Goal: Task Accomplishment & Management: Complete application form

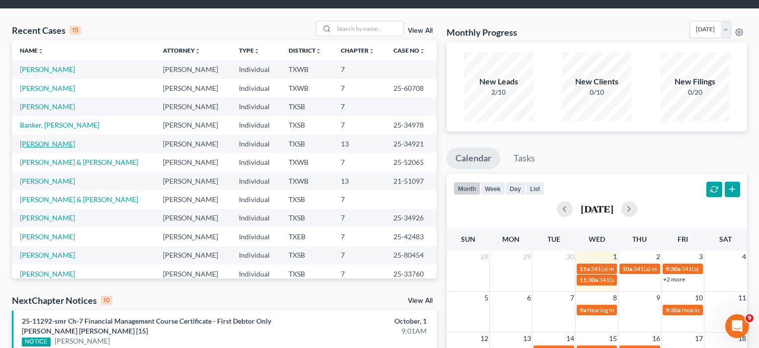
click at [50, 145] on link "[PERSON_NAME]" at bounding box center [47, 144] width 55 height 8
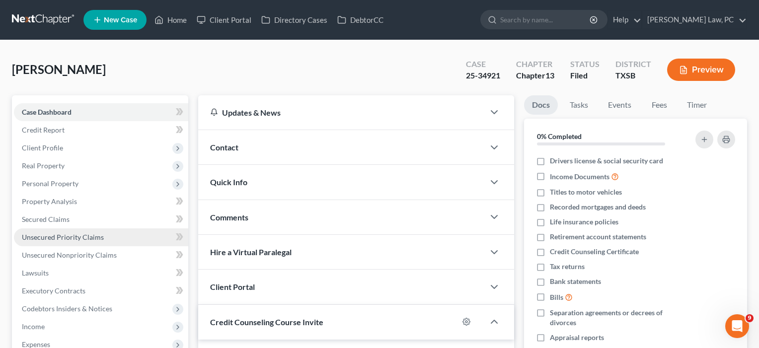
click at [58, 238] on span "Unsecured Priority Claims" at bounding box center [63, 237] width 82 height 8
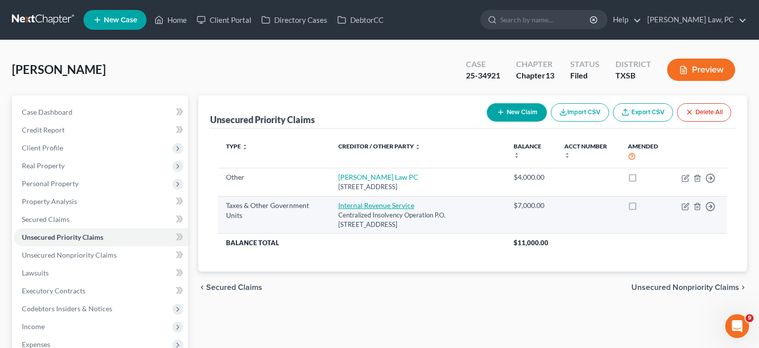
click at [355, 201] on link "Internal Revenue Service" at bounding box center [376, 205] width 76 height 8
select select "0"
select select "39"
select select "3"
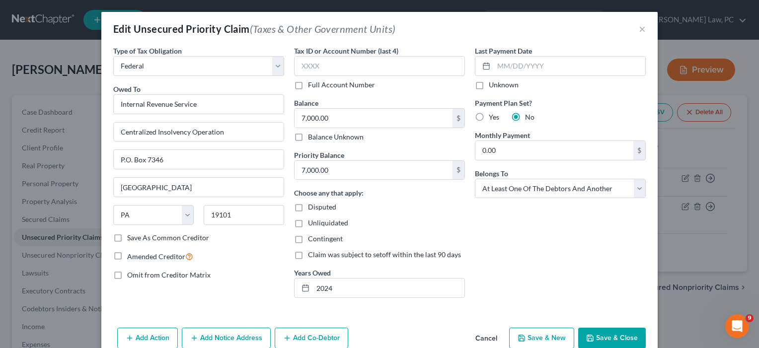
click at [608, 338] on button "Save & Close" at bounding box center [612, 338] width 68 height 21
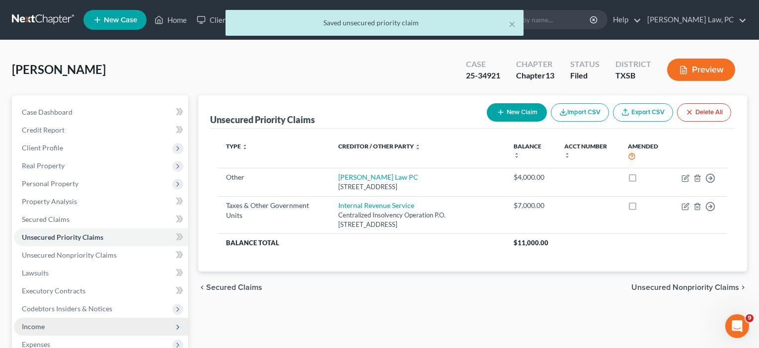
scroll to position [23, 0]
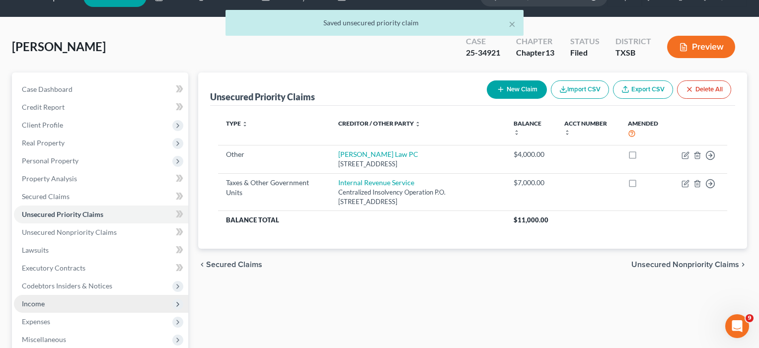
click at [40, 298] on span "Income" at bounding box center [101, 304] width 174 height 18
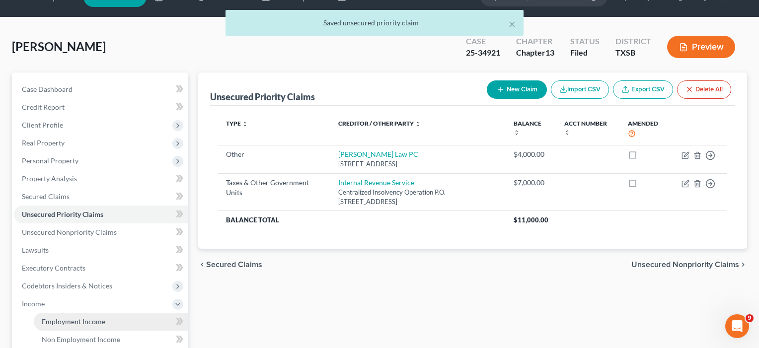
click at [55, 320] on span "Employment Income" at bounding box center [74, 322] width 64 height 8
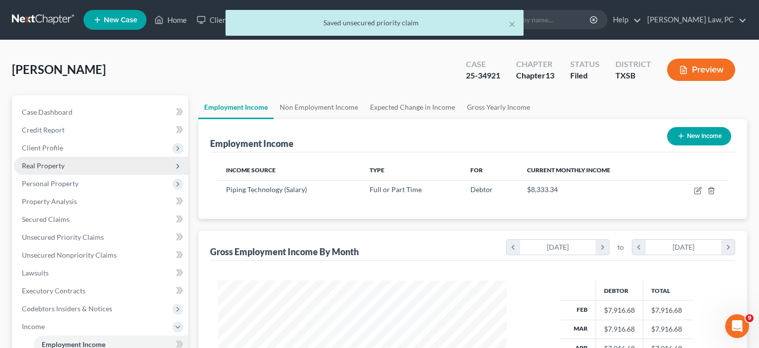
scroll to position [178, 309]
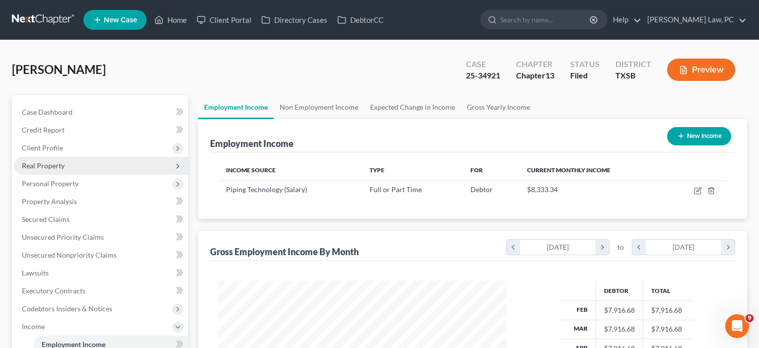
click at [44, 167] on span "Real Property" at bounding box center [43, 165] width 43 height 8
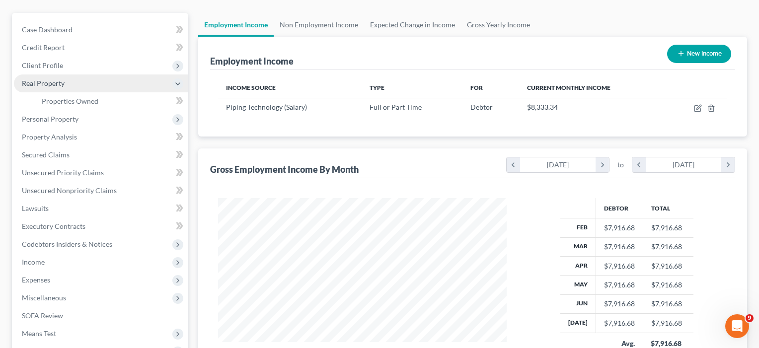
scroll to position [84, 0]
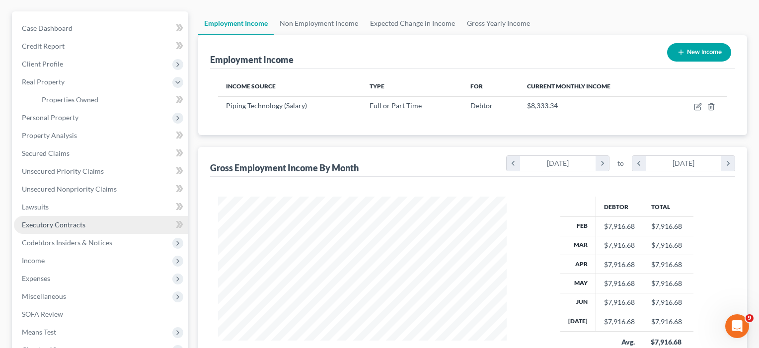
click at [49, 231] on link "Executory Contracts" at bounding box center [101, 225] width 174 height 18
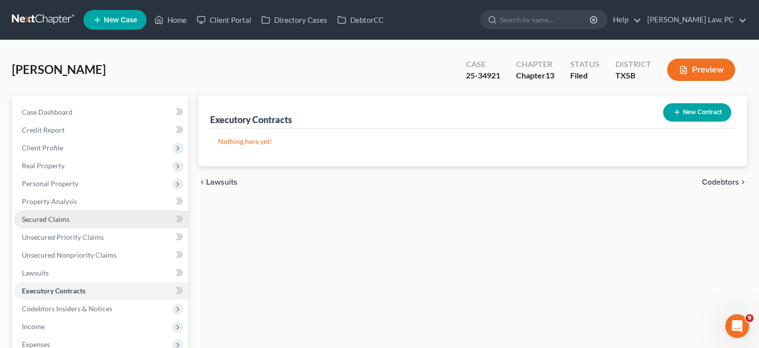
click at [53, 218] on span "Secured Claims" at bounding box center [46, 219] width 48 height 8
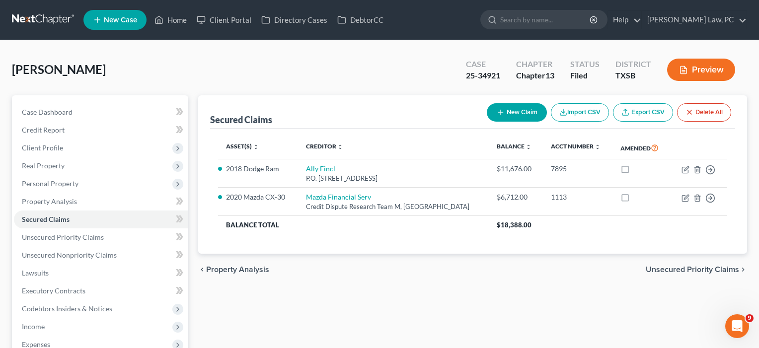
click at [42, 329] on span "Income" at bounding box center [33, 326] width 23 height 8
click at [56, 344] on span "Employment Income" at bounding box center [74, 344] width 64 height 8
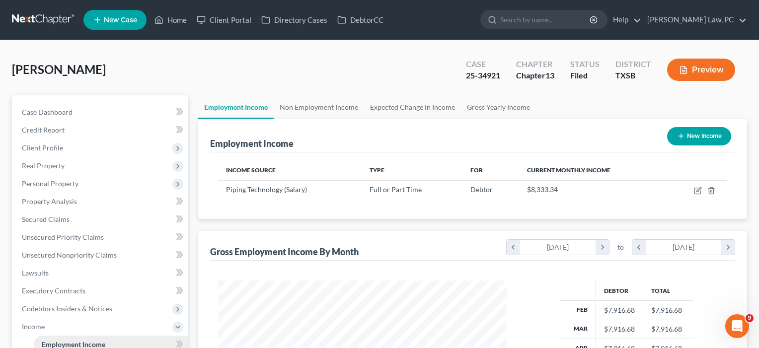
scroll to position [178, 309]
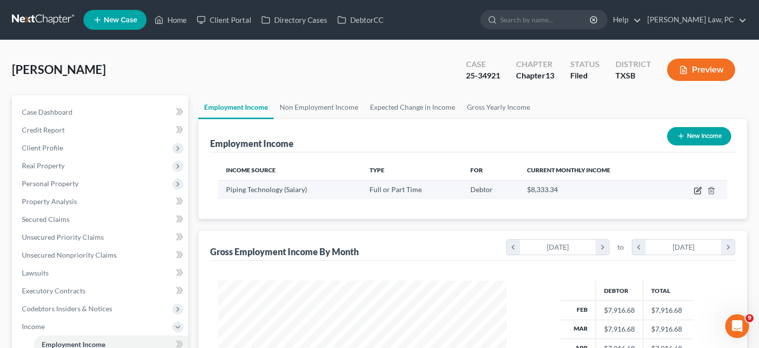
click at [698, 187] on icon "button" at bounding box center [698, 191] width 8 height 8
select select "0"
select select "45"
select select "1"
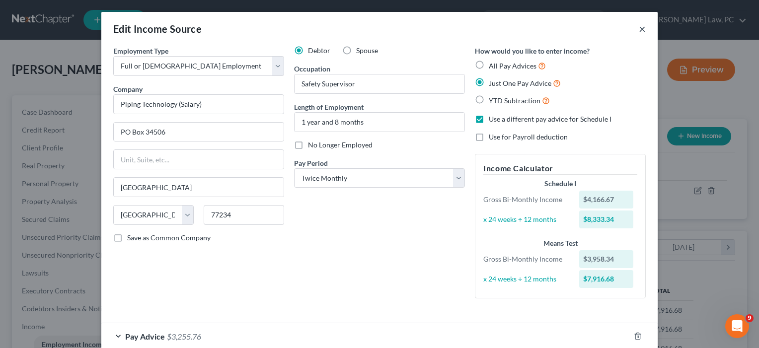
click at [644, 28] on button "×" at bounding box center [642, 29] width 7 height 12
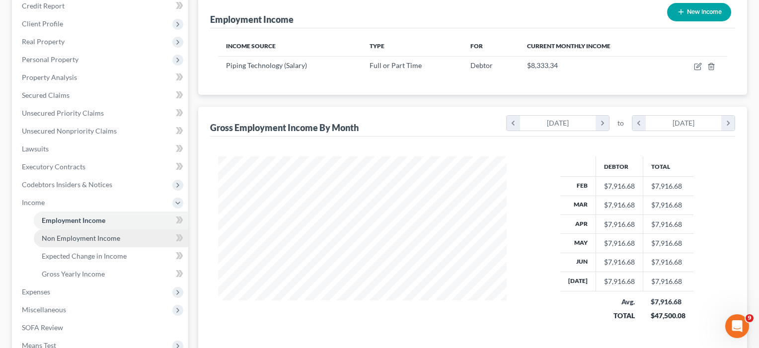
click at [93, 241] on span "Non Employment Income" at bounding box center [81, 238] width 79 height 8
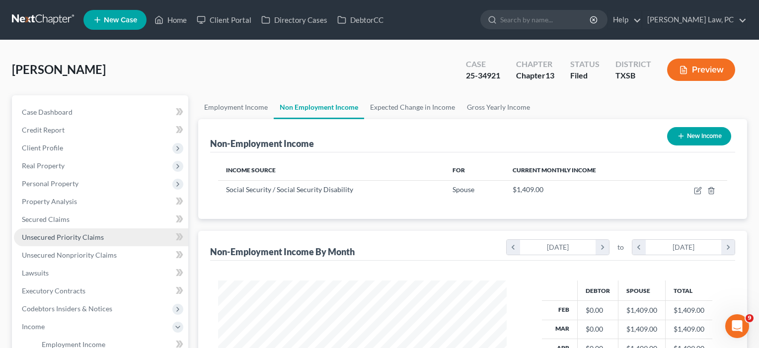
scroll to position [178, 309]
